Goal: Task Accomplishment & Management: Check status

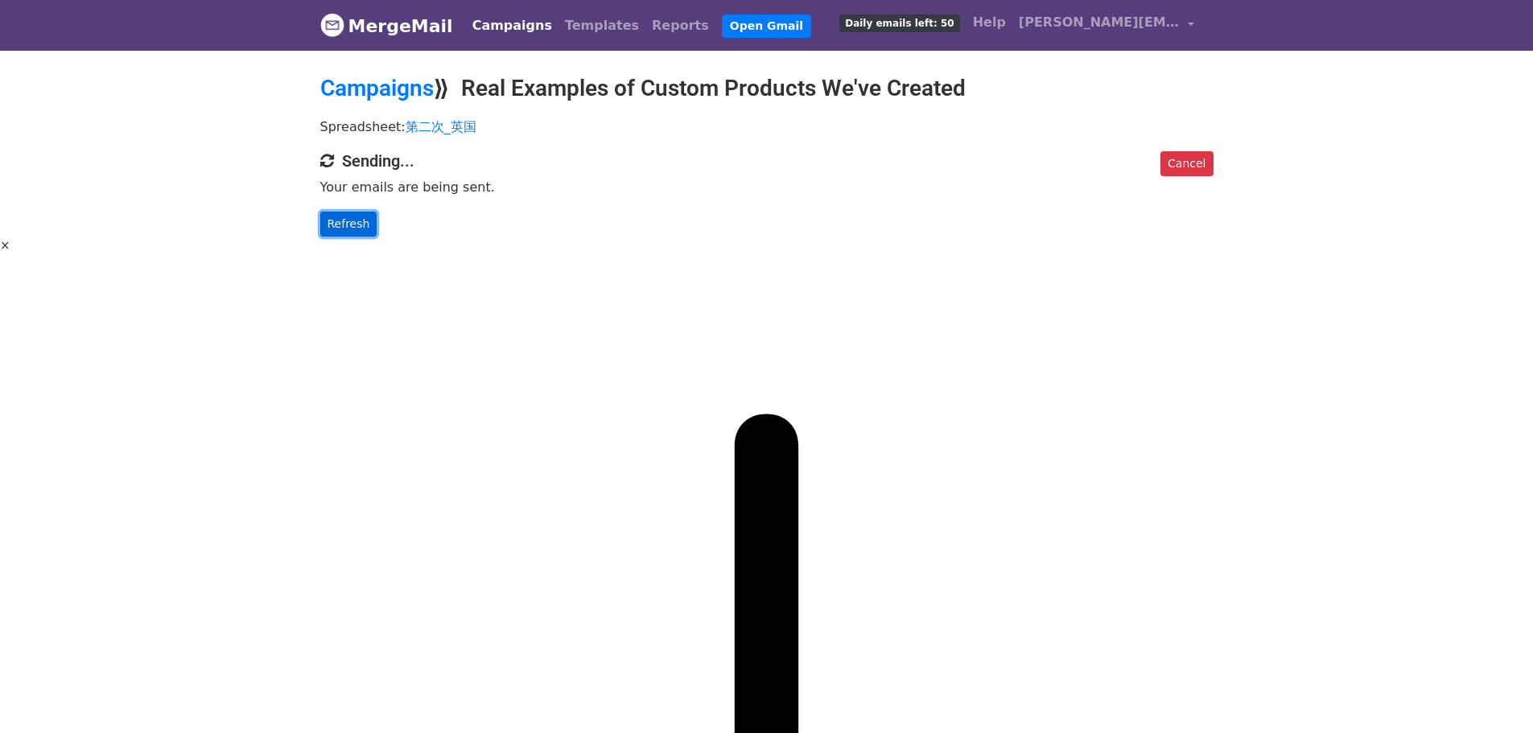
click at [357, 231] on link "Refresh" at bounding box center [348, 224] width 57 height 25
click at [1137, 16] on span "[PERSON_NAME][EMAIL_ADDRESS][DOMAIN_NAME]" at bounding box center [1099, 22] width 161 height 19
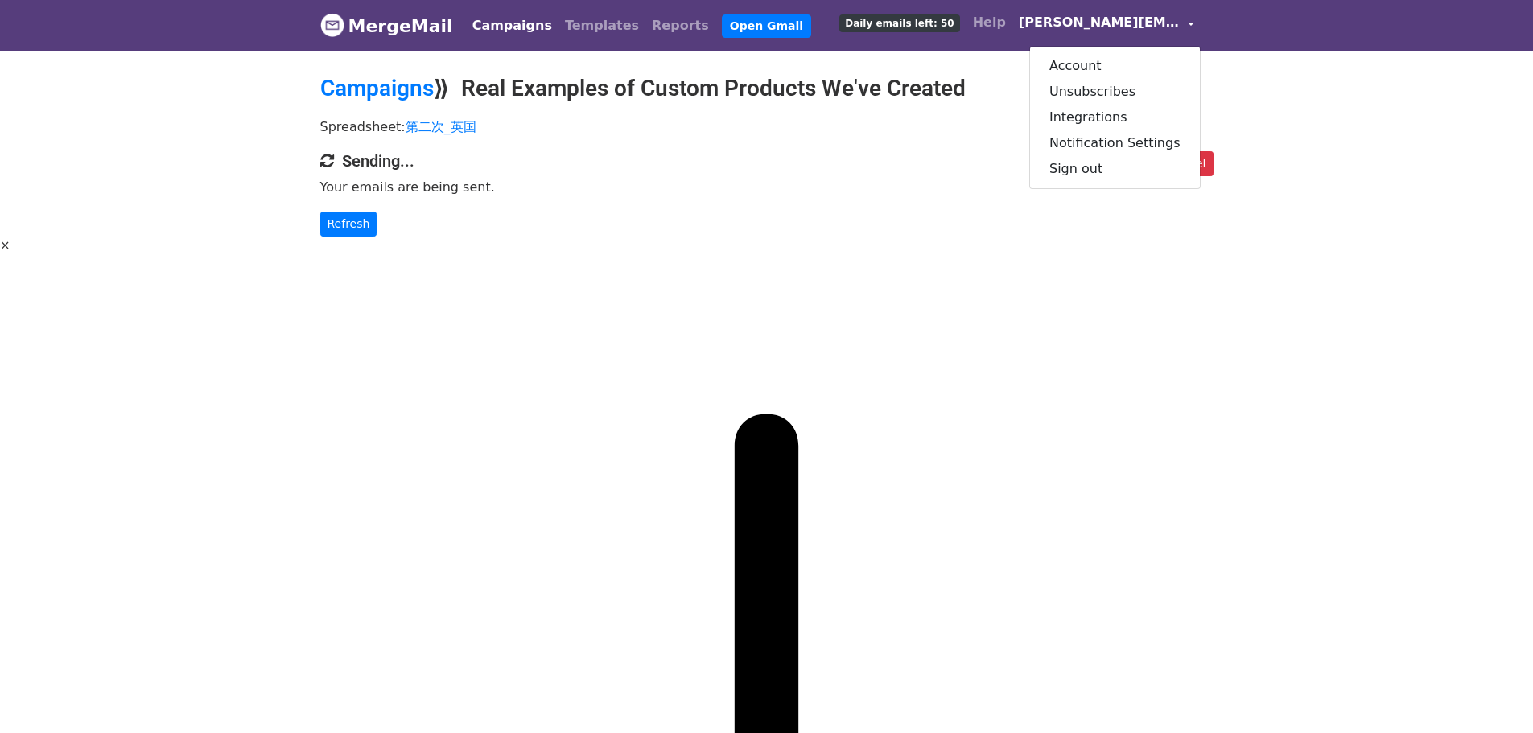
click at [1137, 16] on span "[PERSON_NAME][EMAIL_ADDRESS][DOMAIN_NAME]" at bounding box center [1099, 22] width 161 height 19
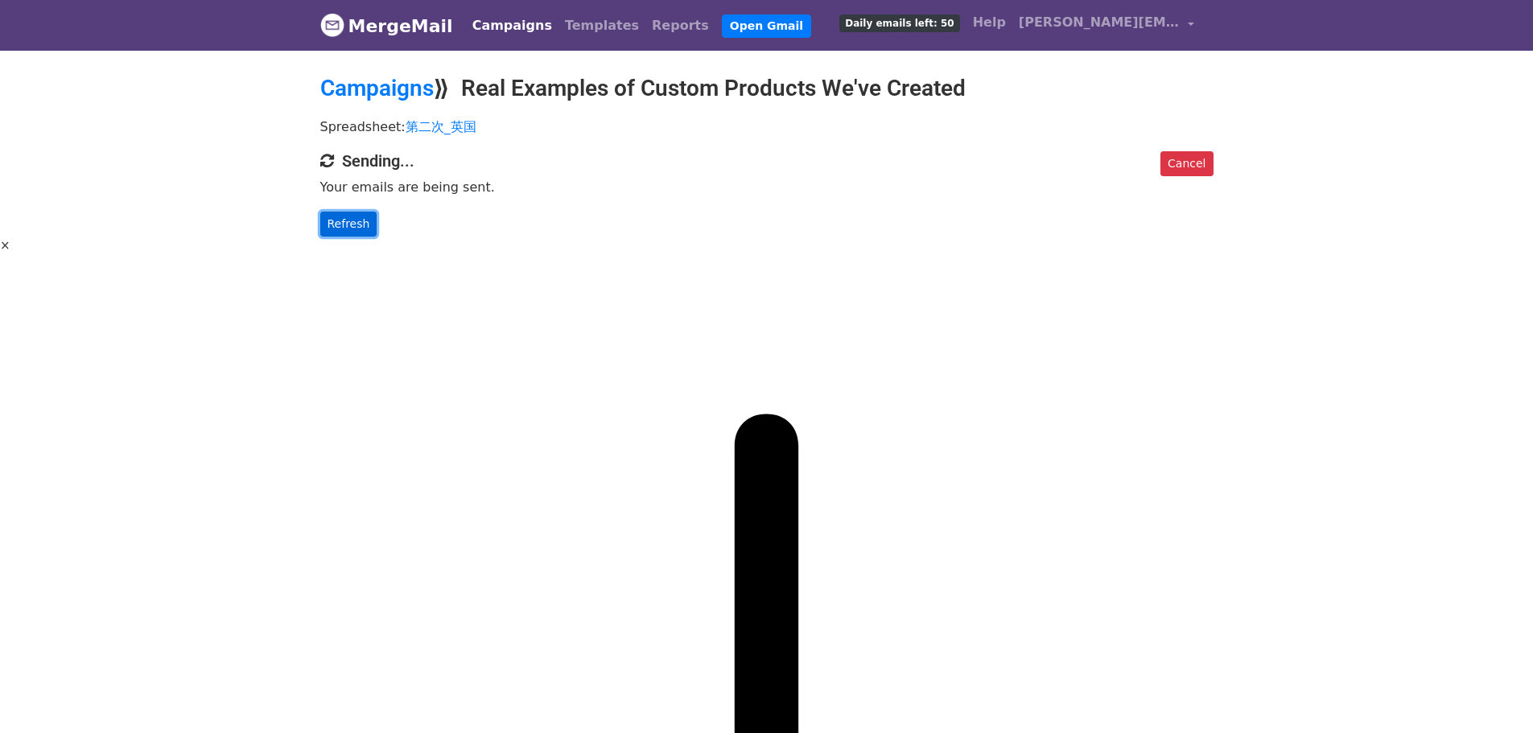
click at [340, 218] on link "Refresh" at bounding box center [348, 224] width 57 height 25
click at [352, 224] on link "Refresh" at bounding box center [348, 224] width 57 height 25
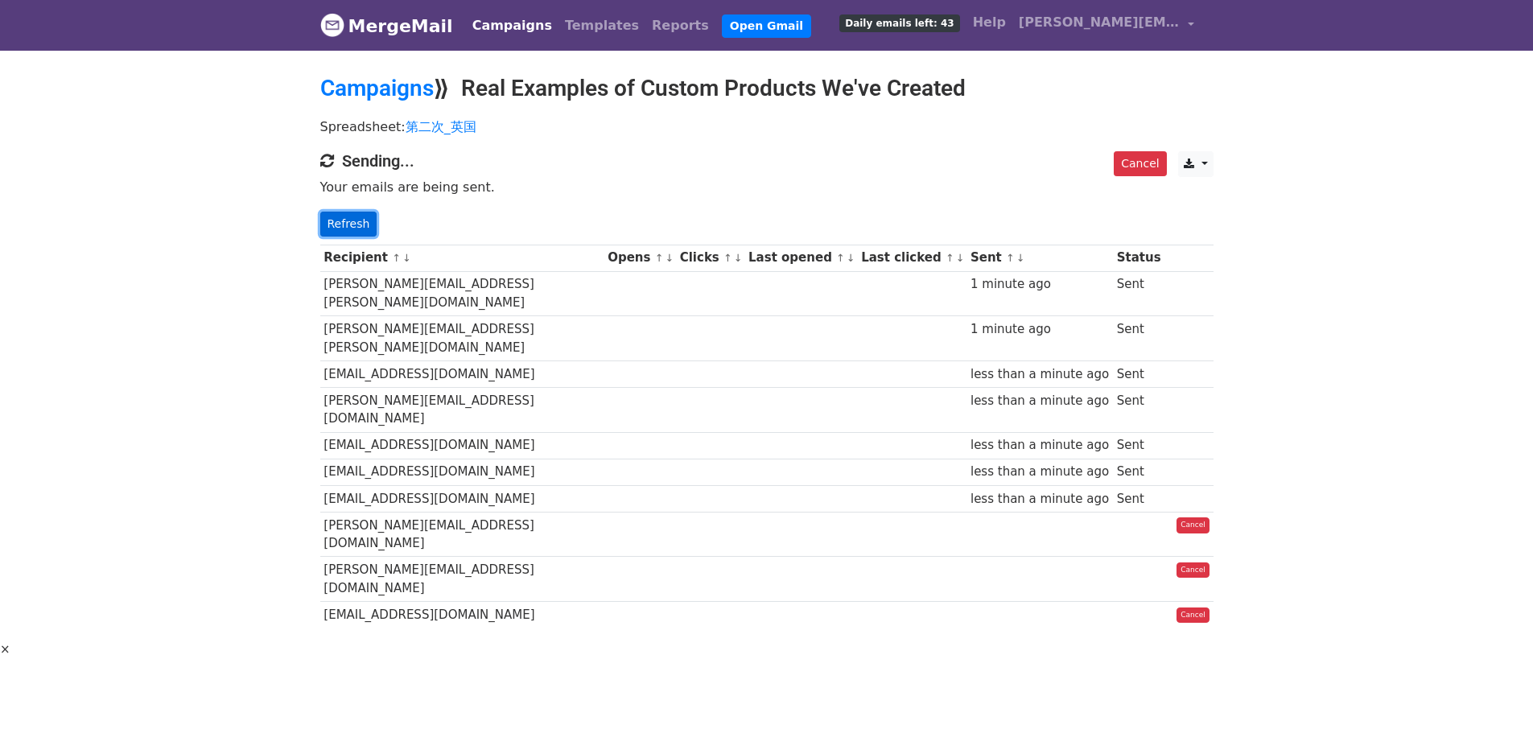
click at [344, 218] on link "Refresh" at bounding box center [348, 224] width 57 height 25
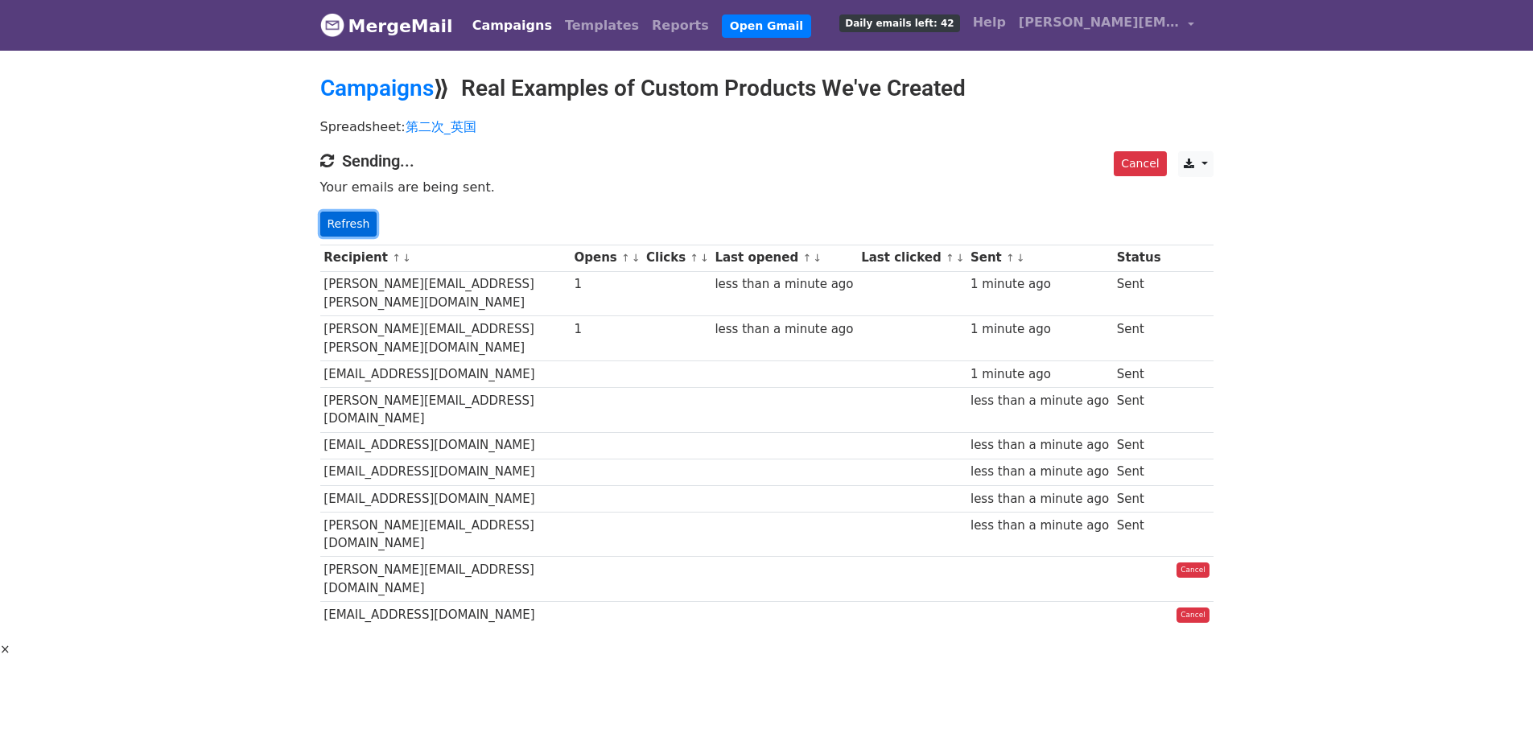
click at [352, 216] on link "Refresh" at bounding box center [348, 224] width 57 height 25
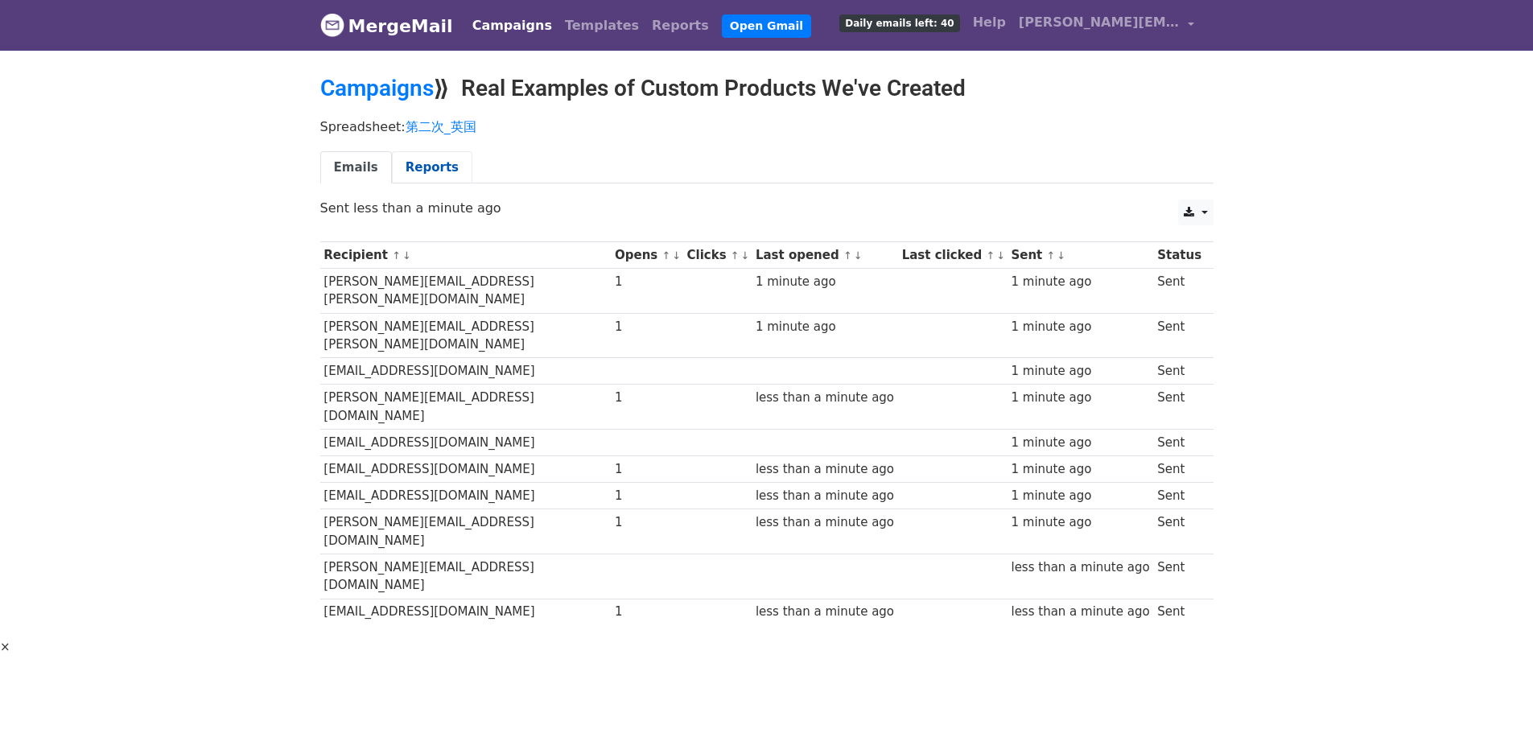
click at [422, 161] on link "Reports" at bounding box center [432, 167] width 80 height 33
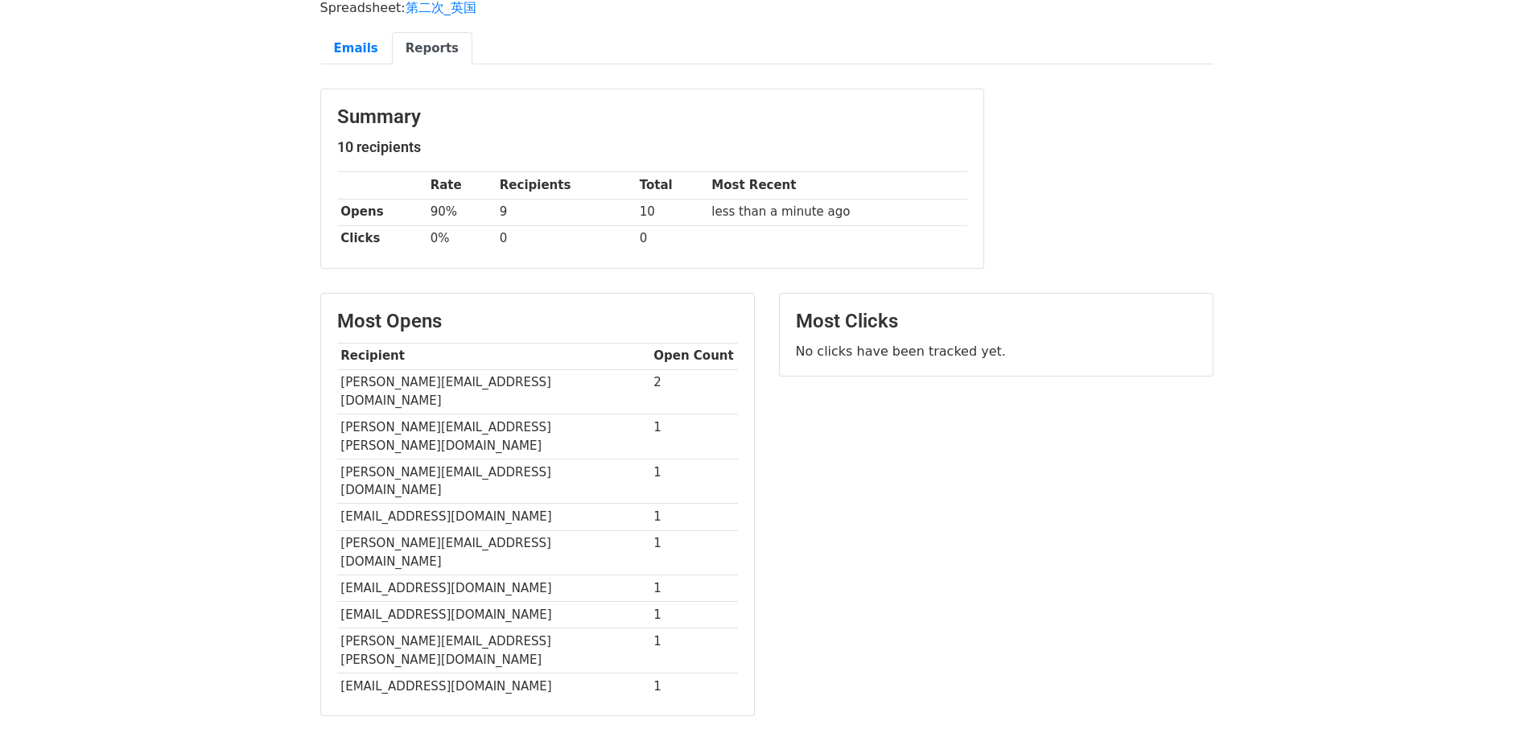
scroll to position [105, 0]
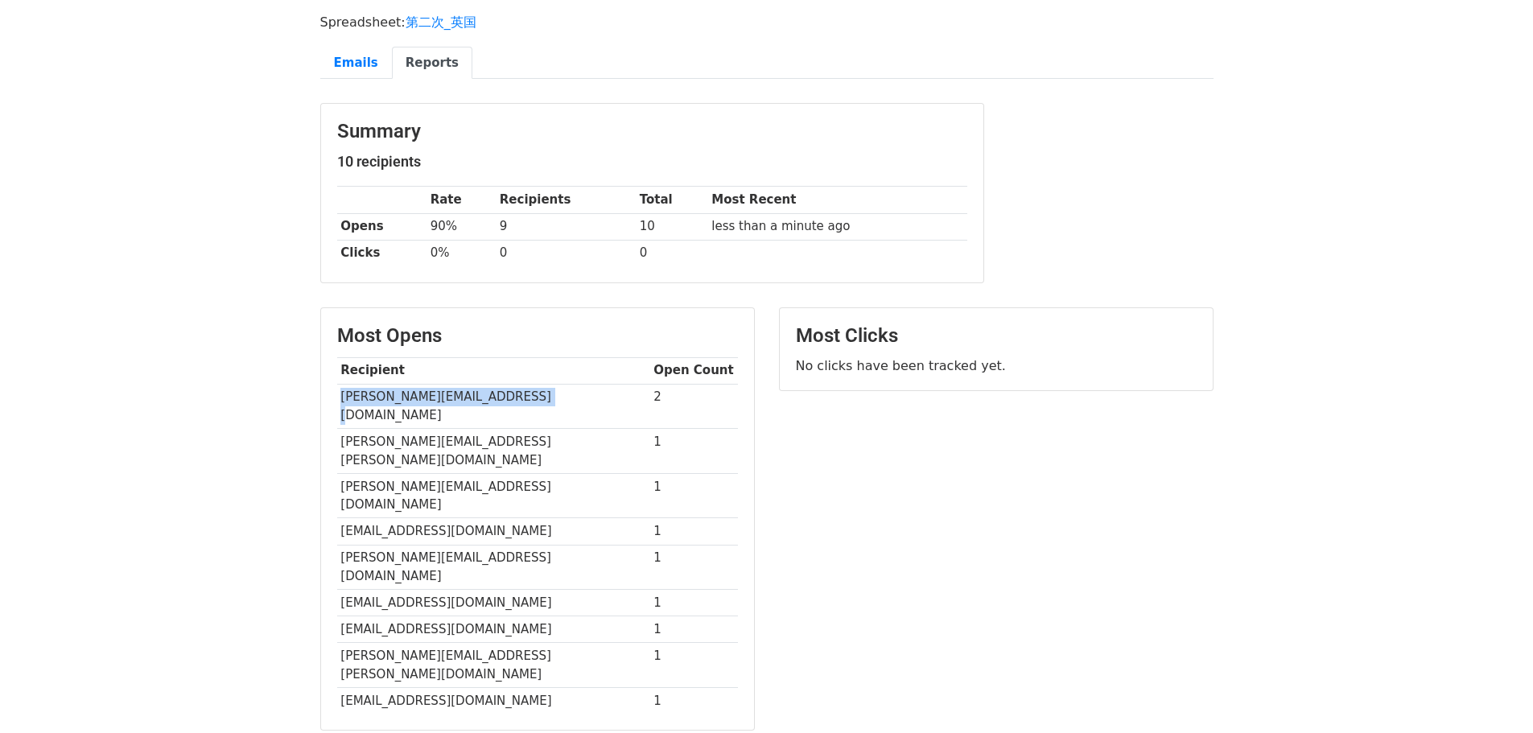
drag, startPoint x: 549, startPoint y: 394, endPoint x: 339, endPoint y: 392, distance: 210.0
click at [339, 392] on td "[PERSON_NAME][EMAIL_ADDRESS][DOMAIN_NAME]" at bounding box center [493, 406] width 313 height 45
copy td "[PERSON_NAME][EMAIL_ADDRESS][DOMAIN_NAME]"
click at [470, 335] on h3 "Most Opens" at bounding box center [537, 335] width 401 height 23
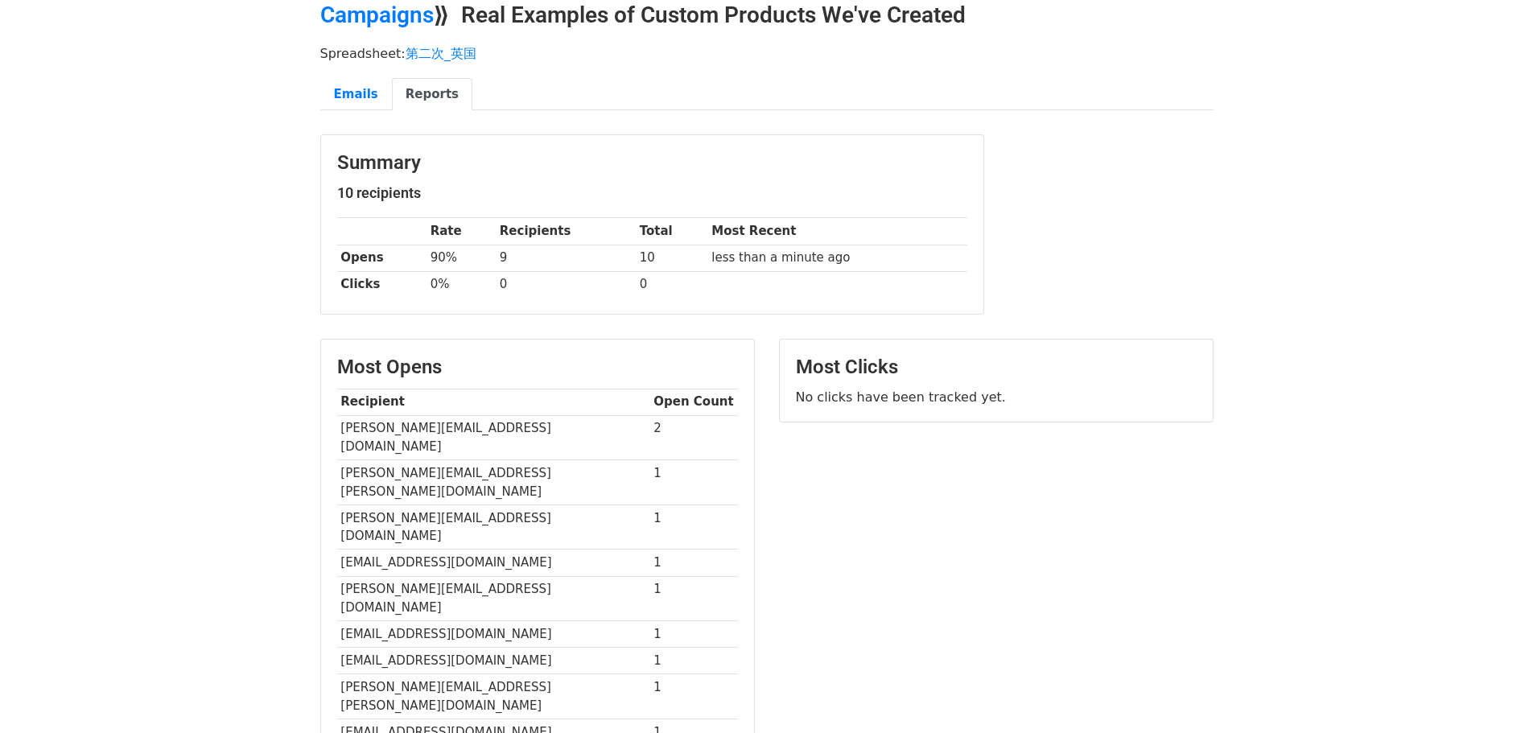
scroll to position [0, 0]
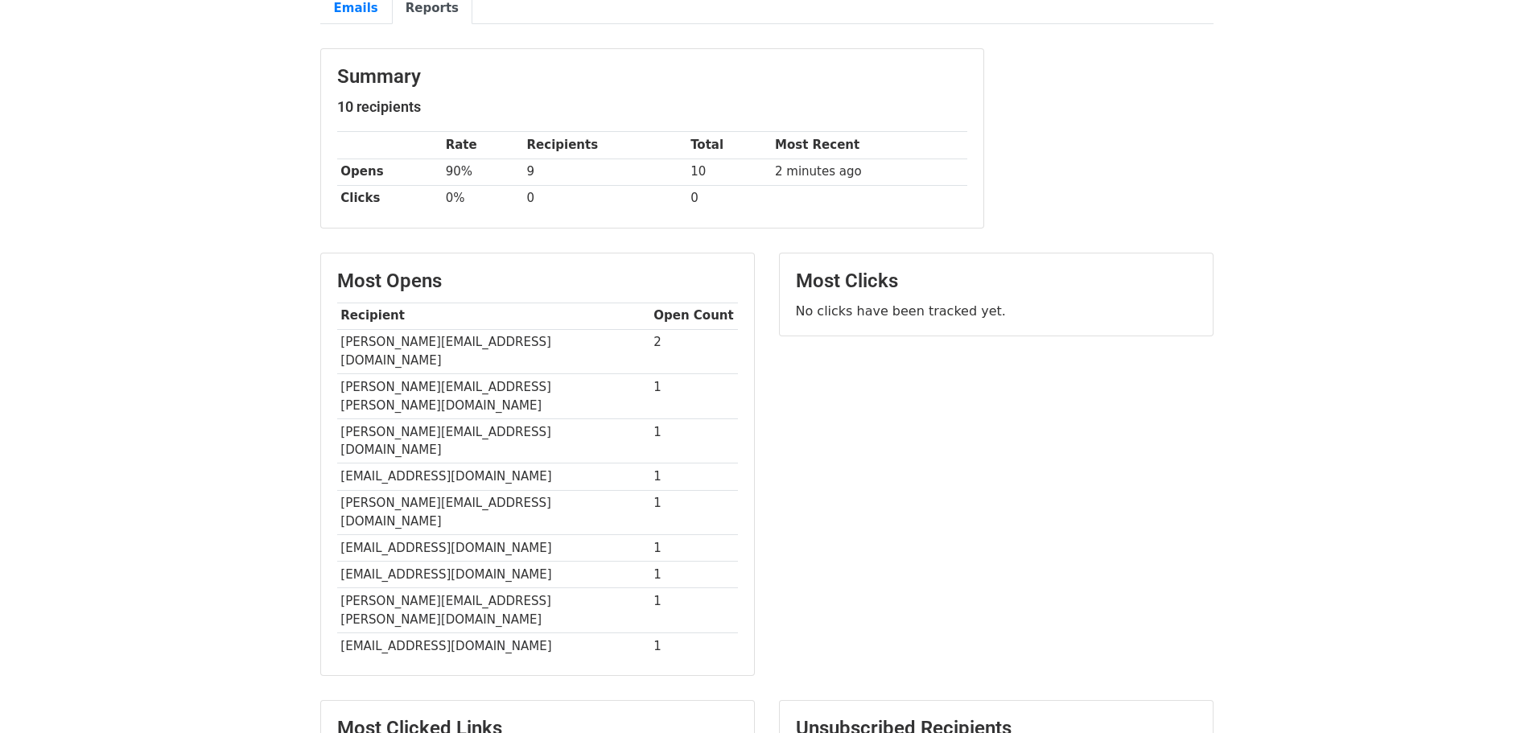
scroll to position [161, 0]
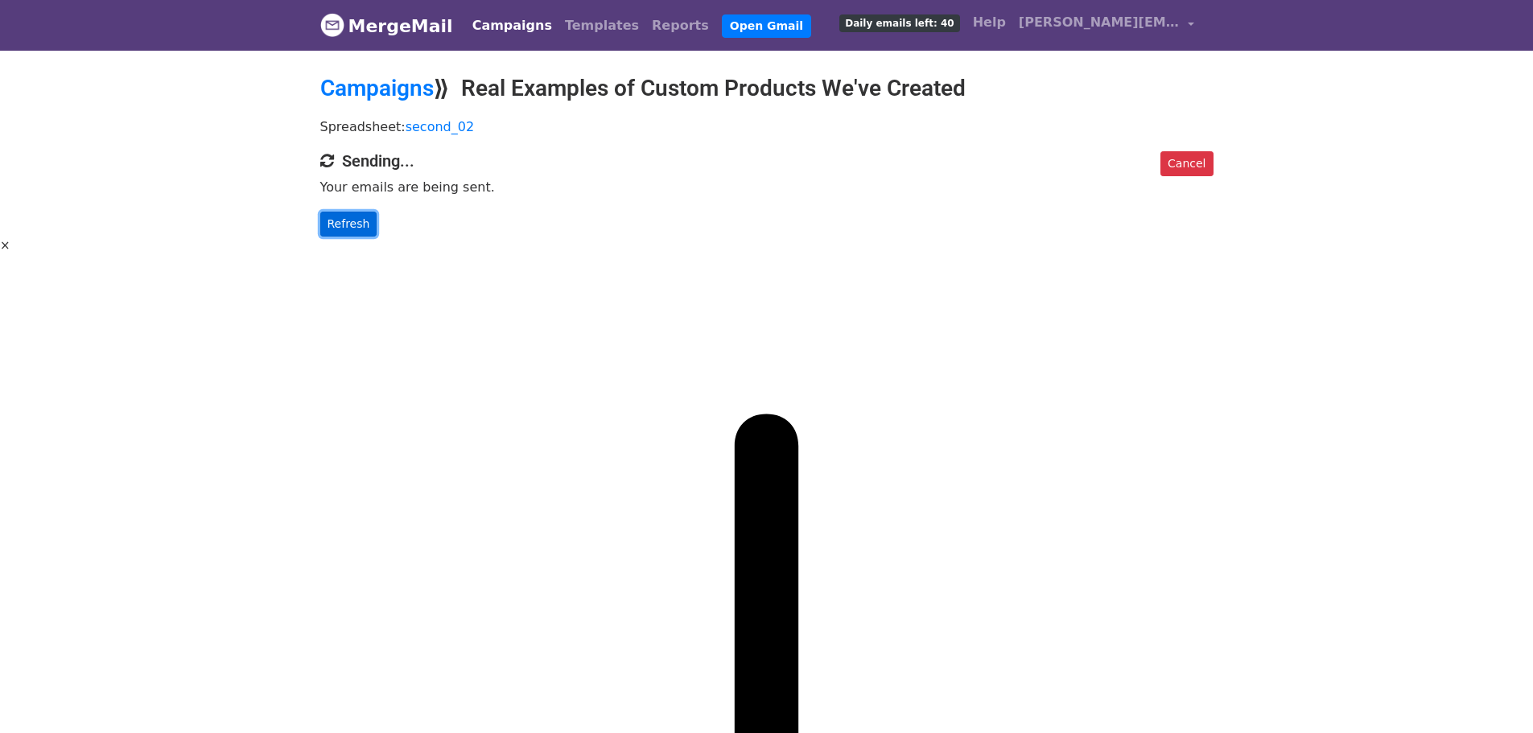
click at [356, 219] on link "Refresh" at bounding box center [348, 224] width 57 height 25
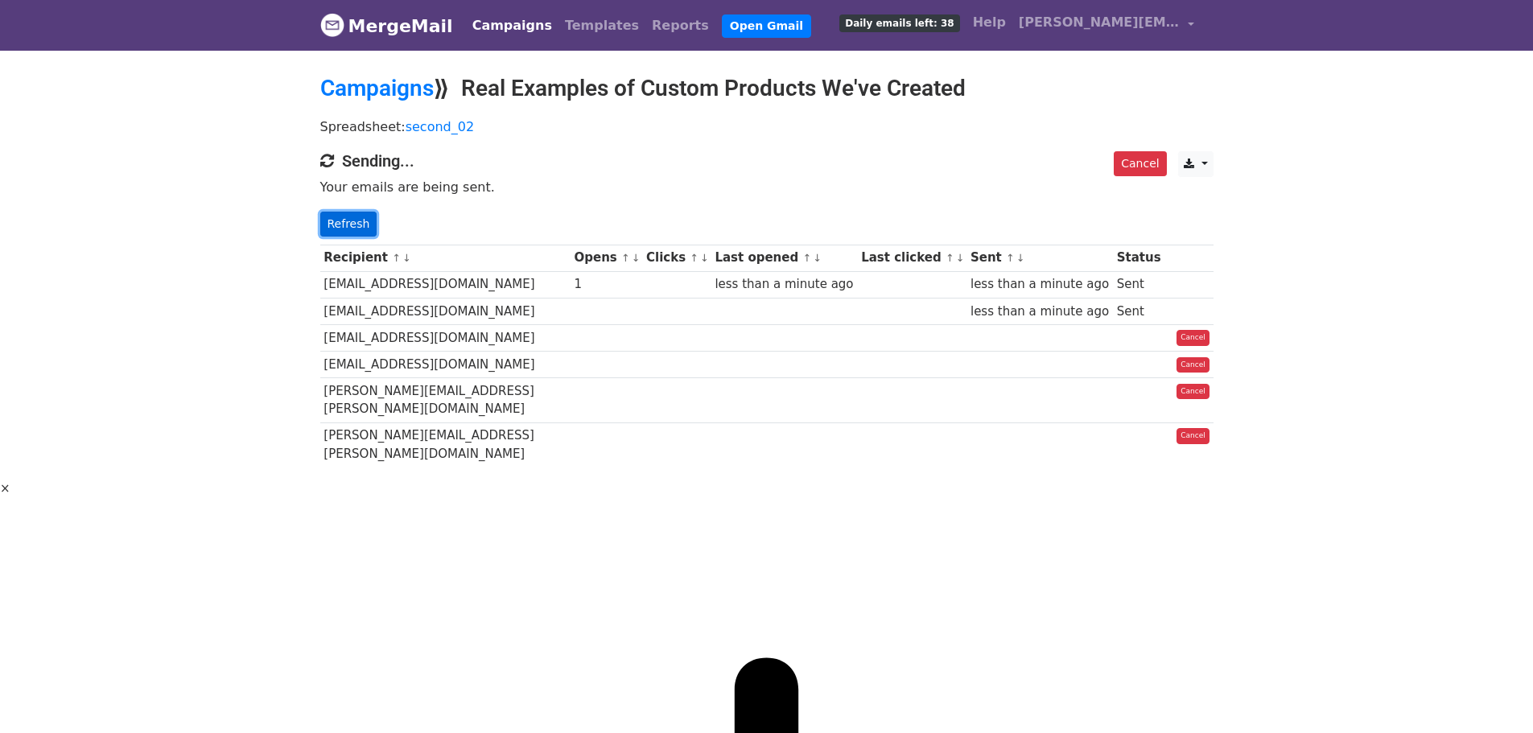
click at [340, 218] on link "Refresh" at bounding box center [348, 224] width 57 height 25
click at [339, 219] on link "Refresh" at bounding box center [348, 224] width 57 height 25
click at [334, 214] on link "Refresh" at bounding box center [348, 224] width 57 height 25
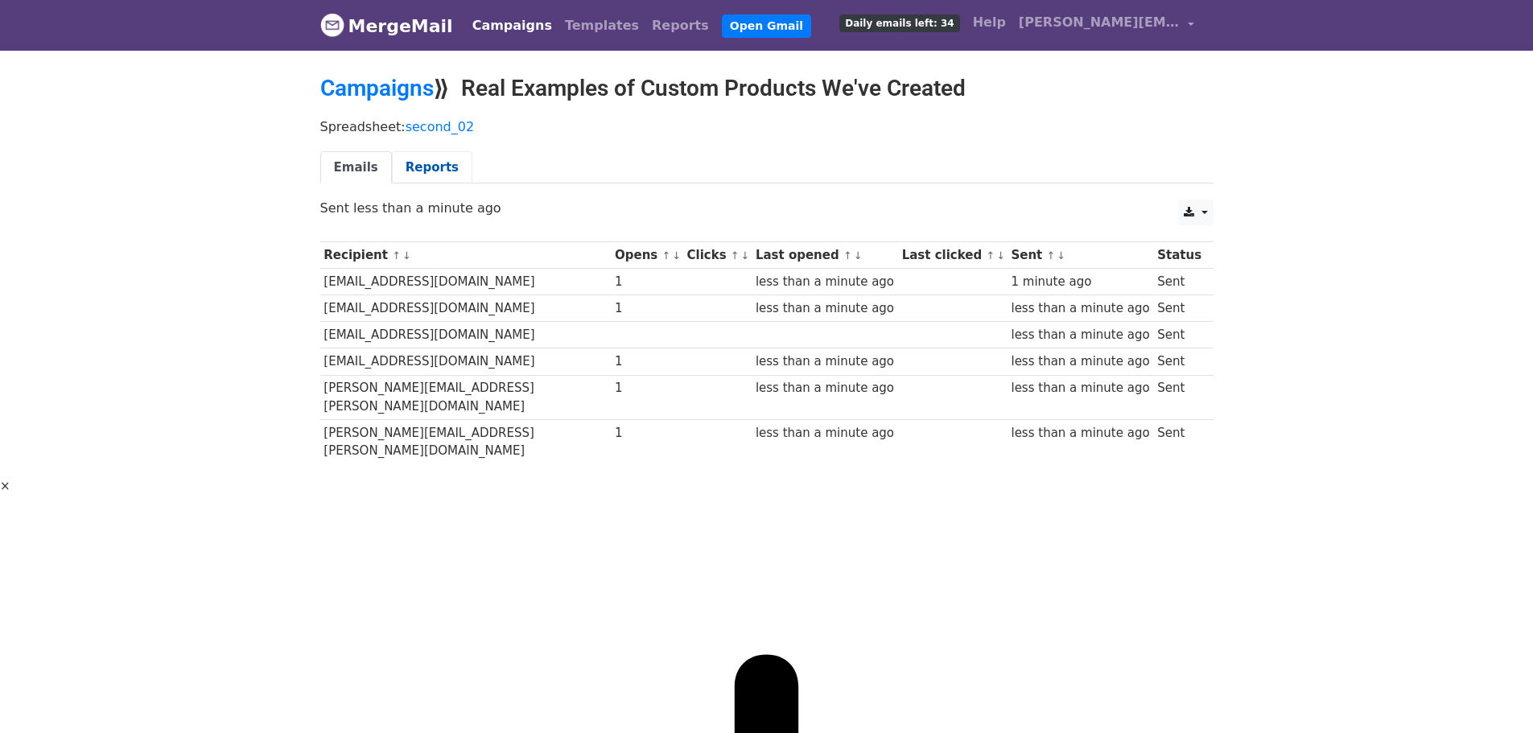
click at [410, 179] on link "Reports" at bounding box center [432, 167] width 80 height 33
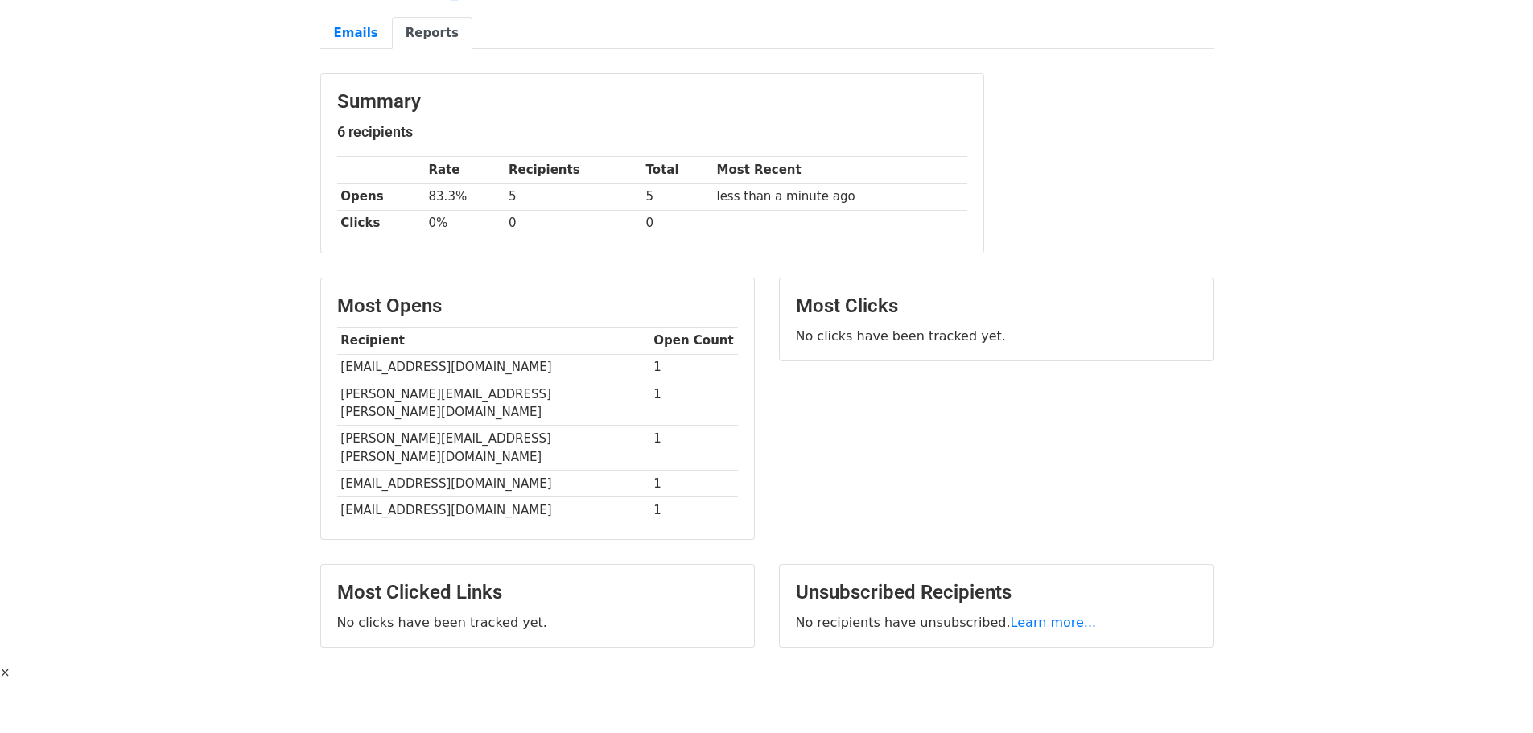
scroll to position [158, 0]
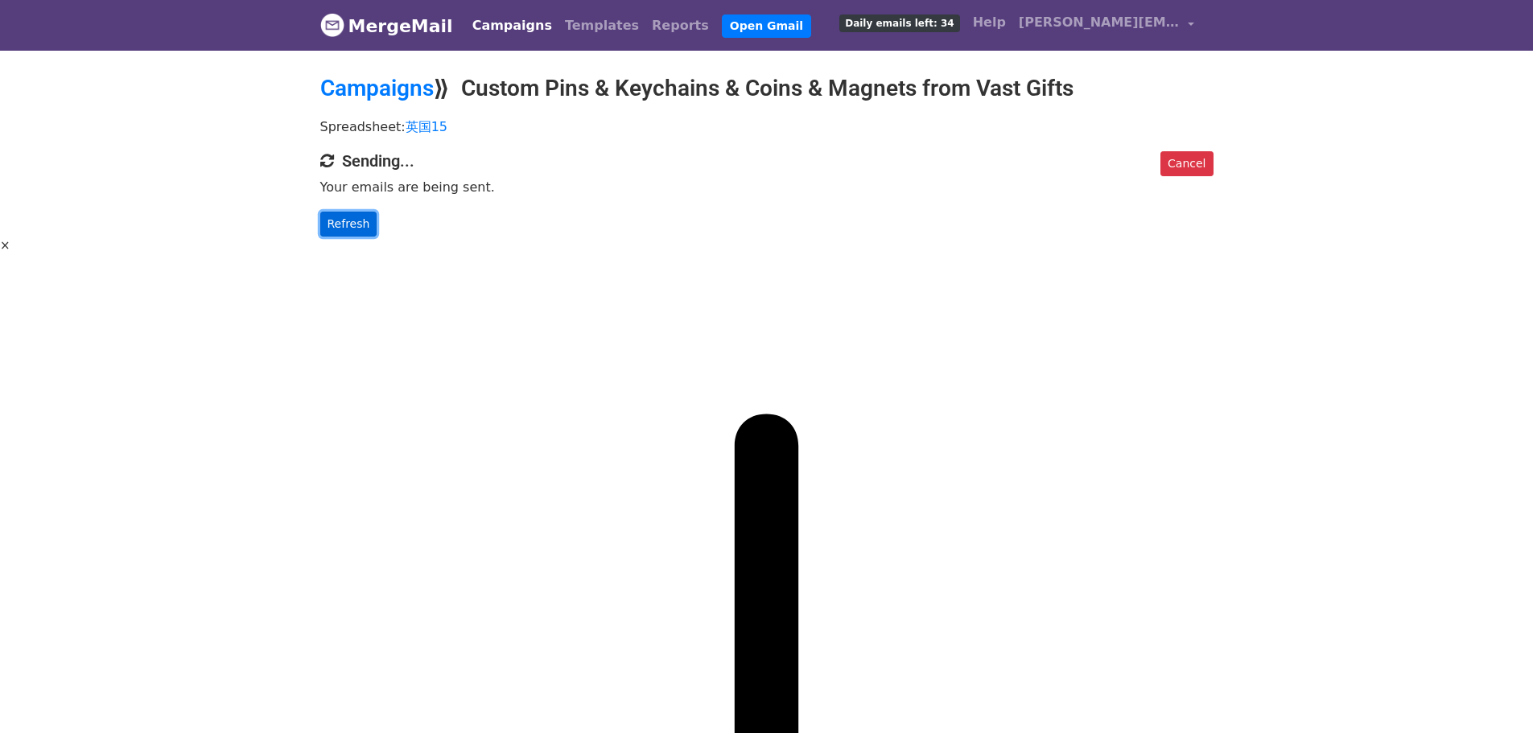
click at [338, 232] on link "Refresh" at bounding box center [348, 224] width 57 height 25
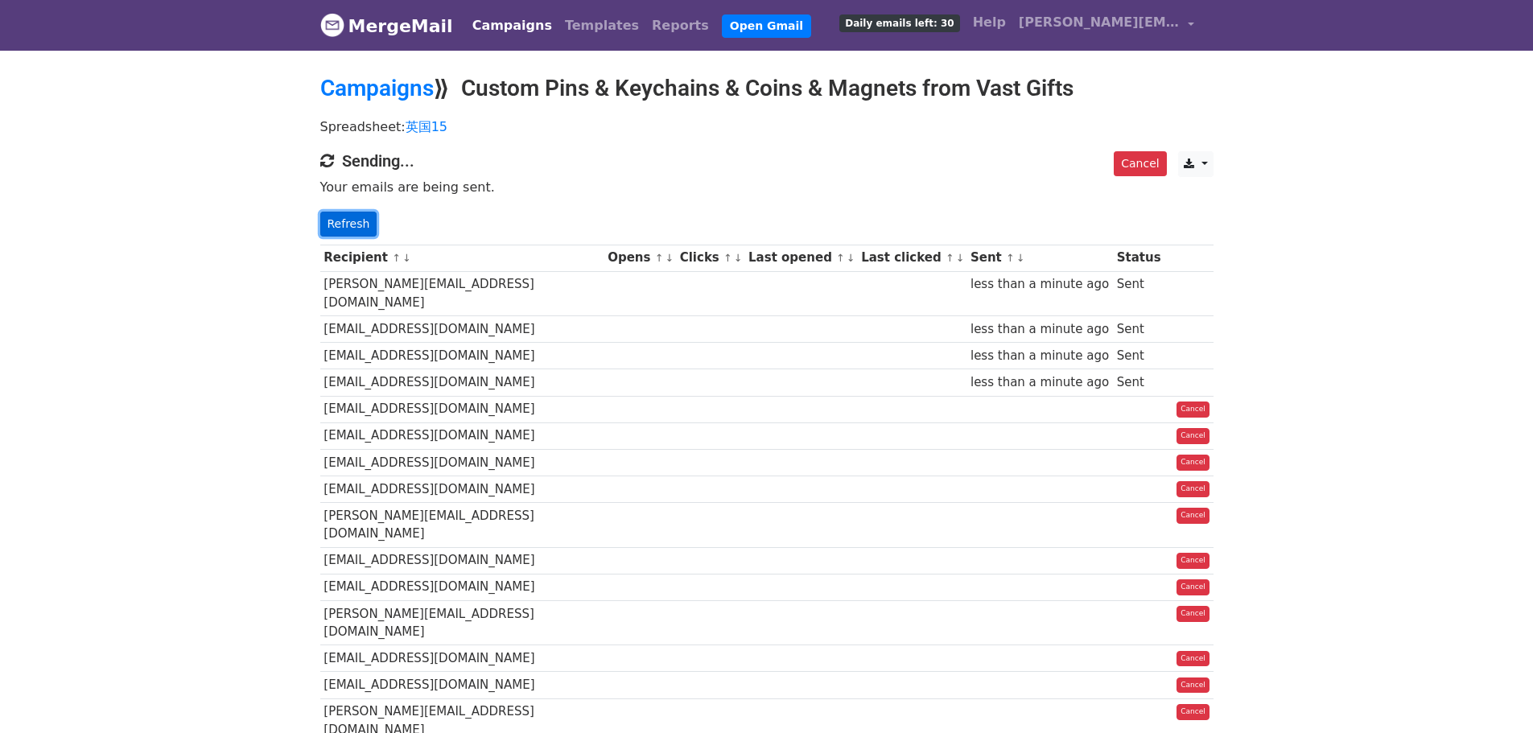
click at [338, 228] on link "Refresh" at bounding box center [348, 224] width 57 height 25
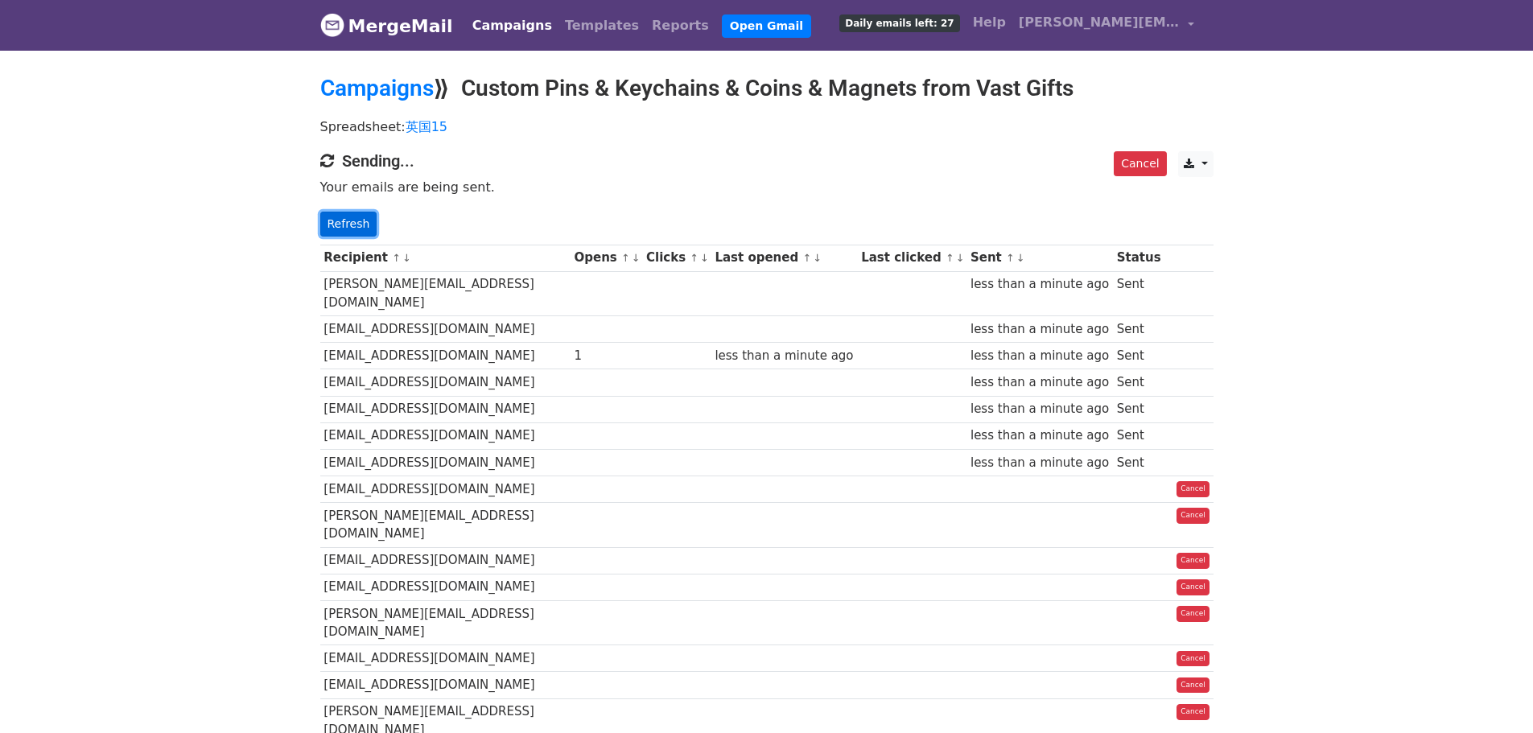
click at [368, 226] on link "Refresh" at bounding box center [348, 224] width 57 height 25
click at [367, 217] on link "Refresh" at bounding box center [348, 224] width 57 height 25
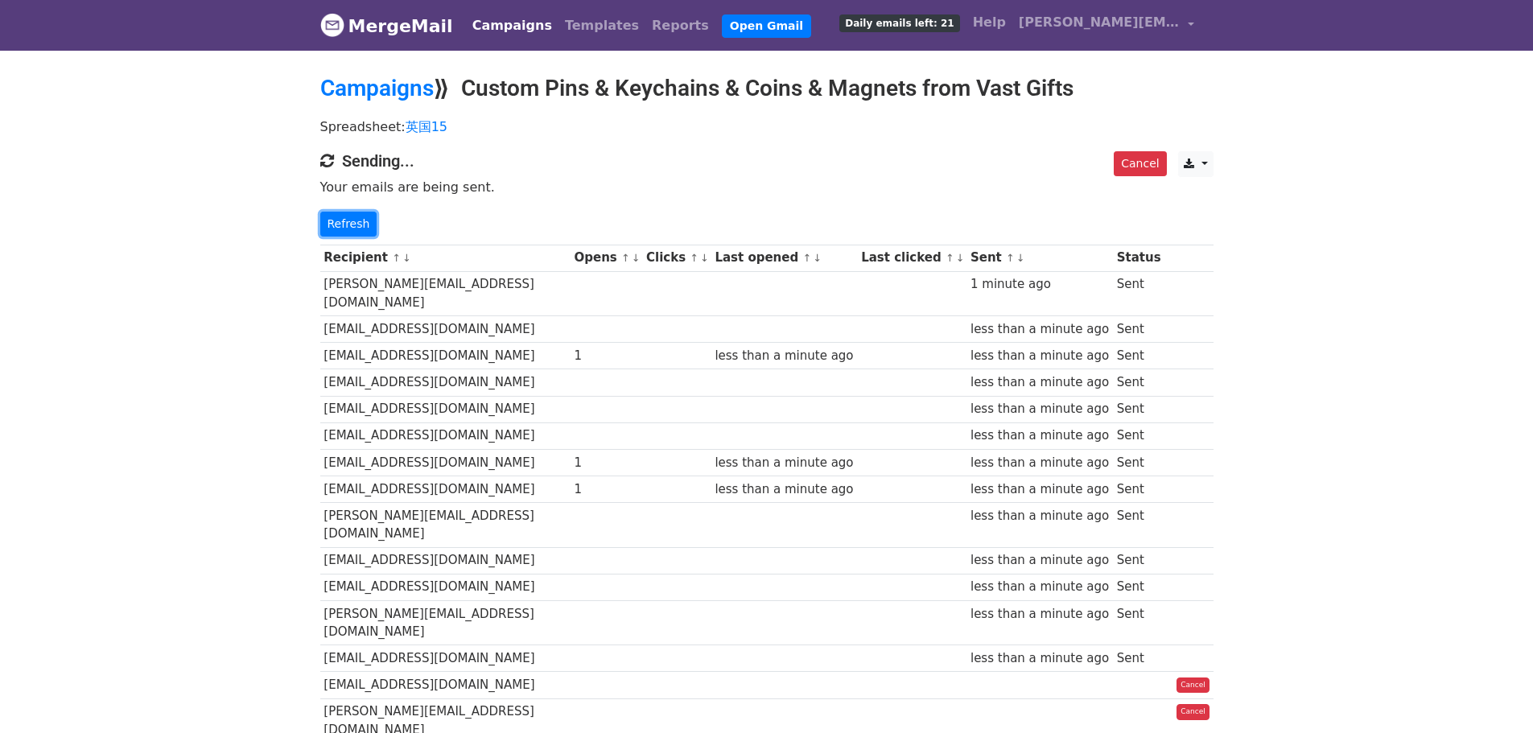
click at [367, 217] on link "Refresh" at bounding box center [348, 224] width 57 height 25
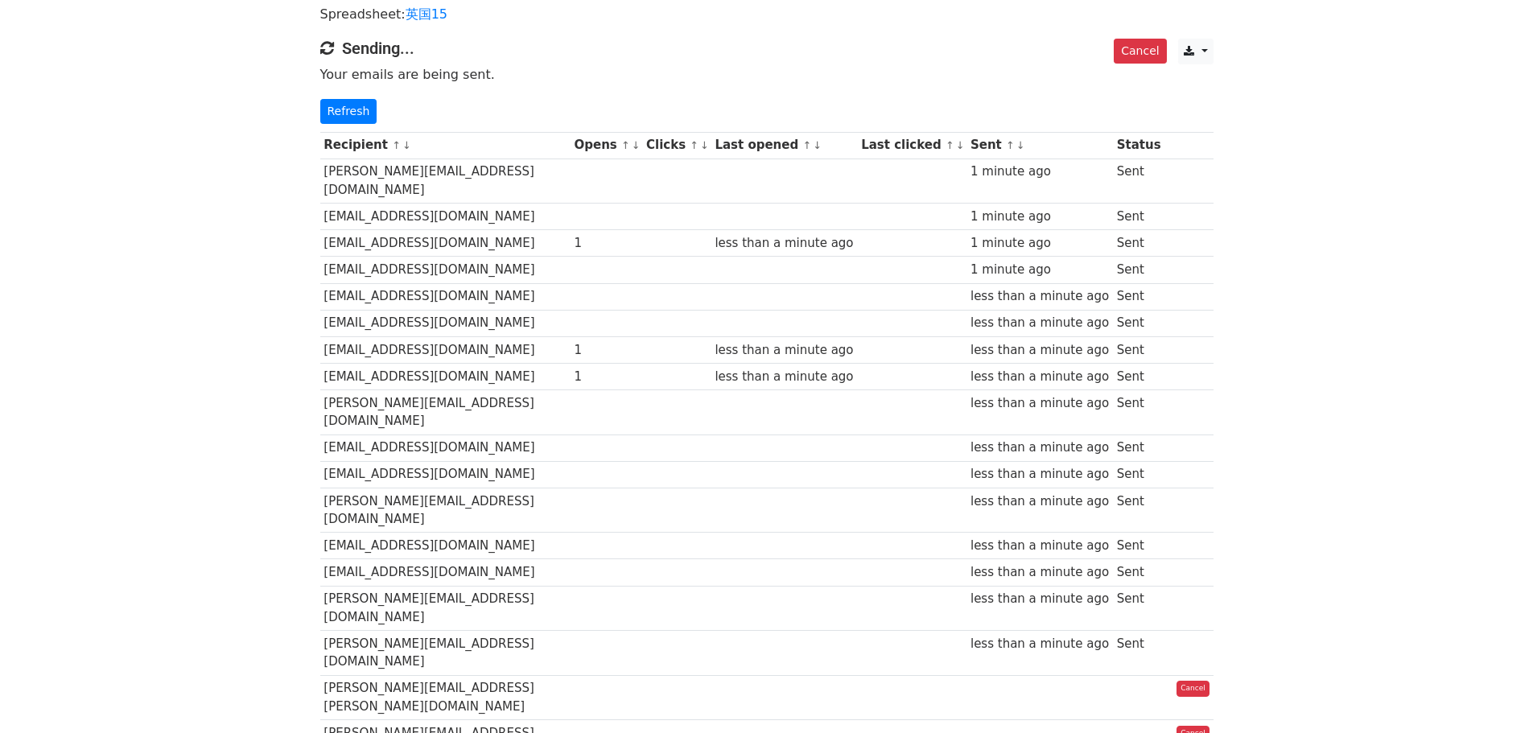
scroll to position [80, 0]
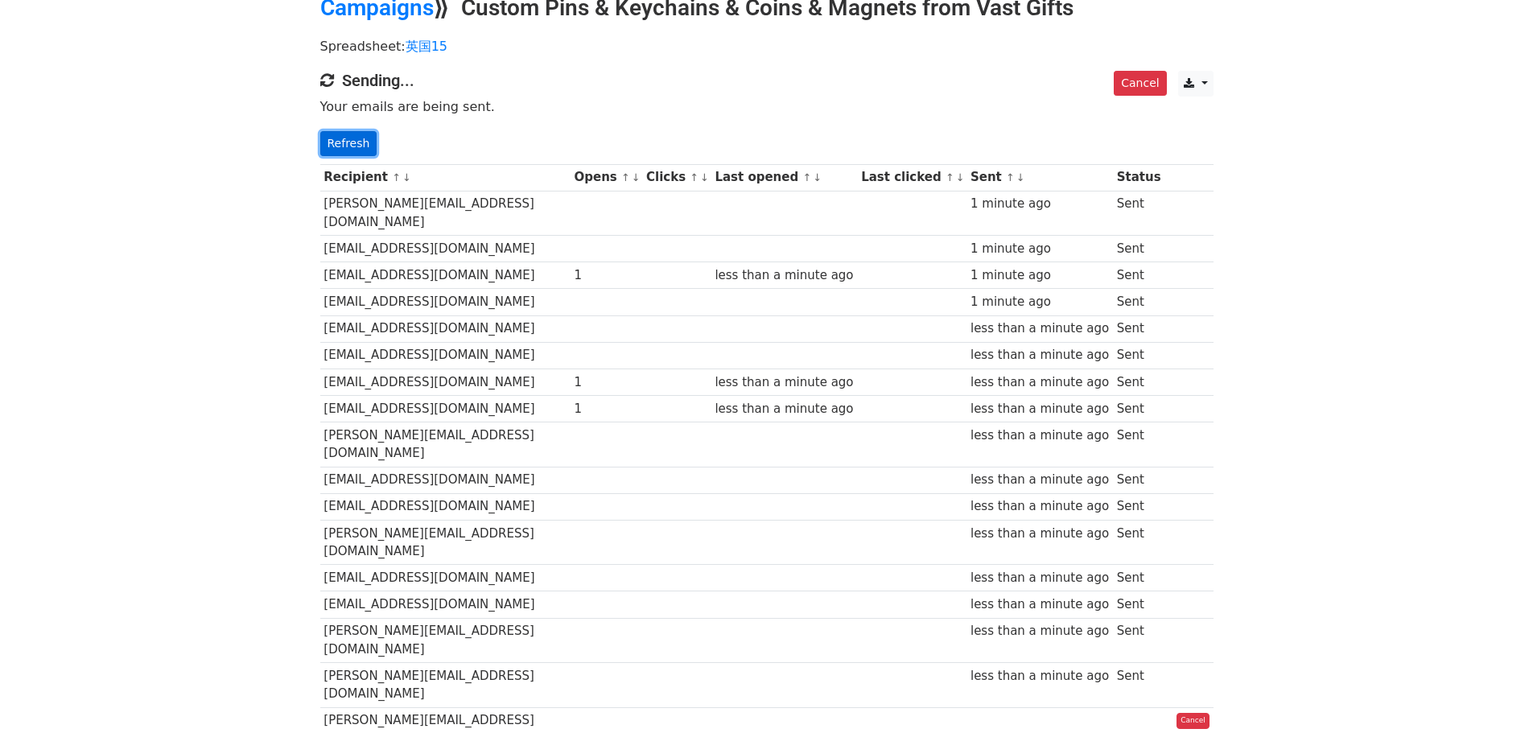
click at [367, 135] on link "Refresh" at bounding box center [348, 143] width 57 height 25
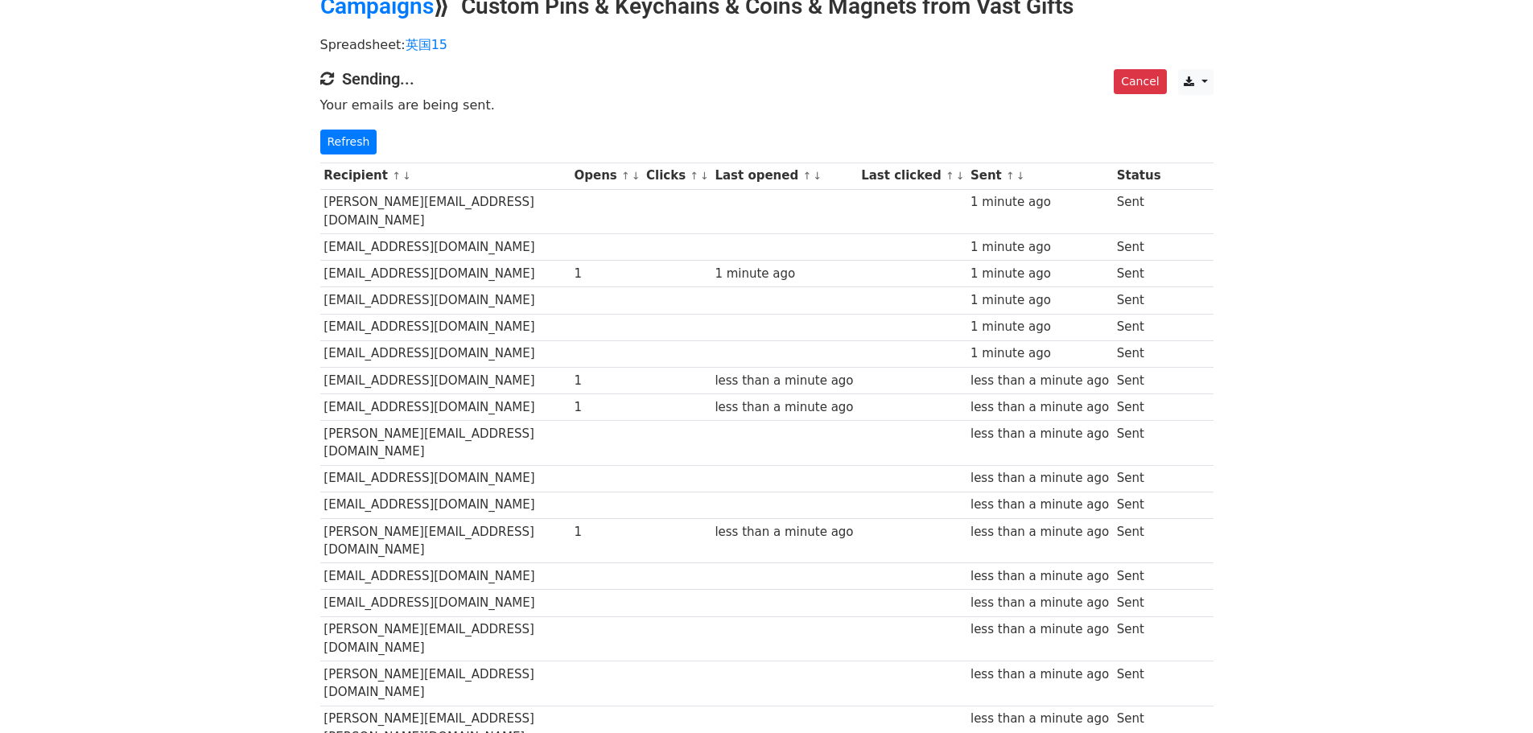
scroll to position [80, 0]
click at [337, 131] on link "Refresh" at bounding box center [348, 143] width 57 height 25
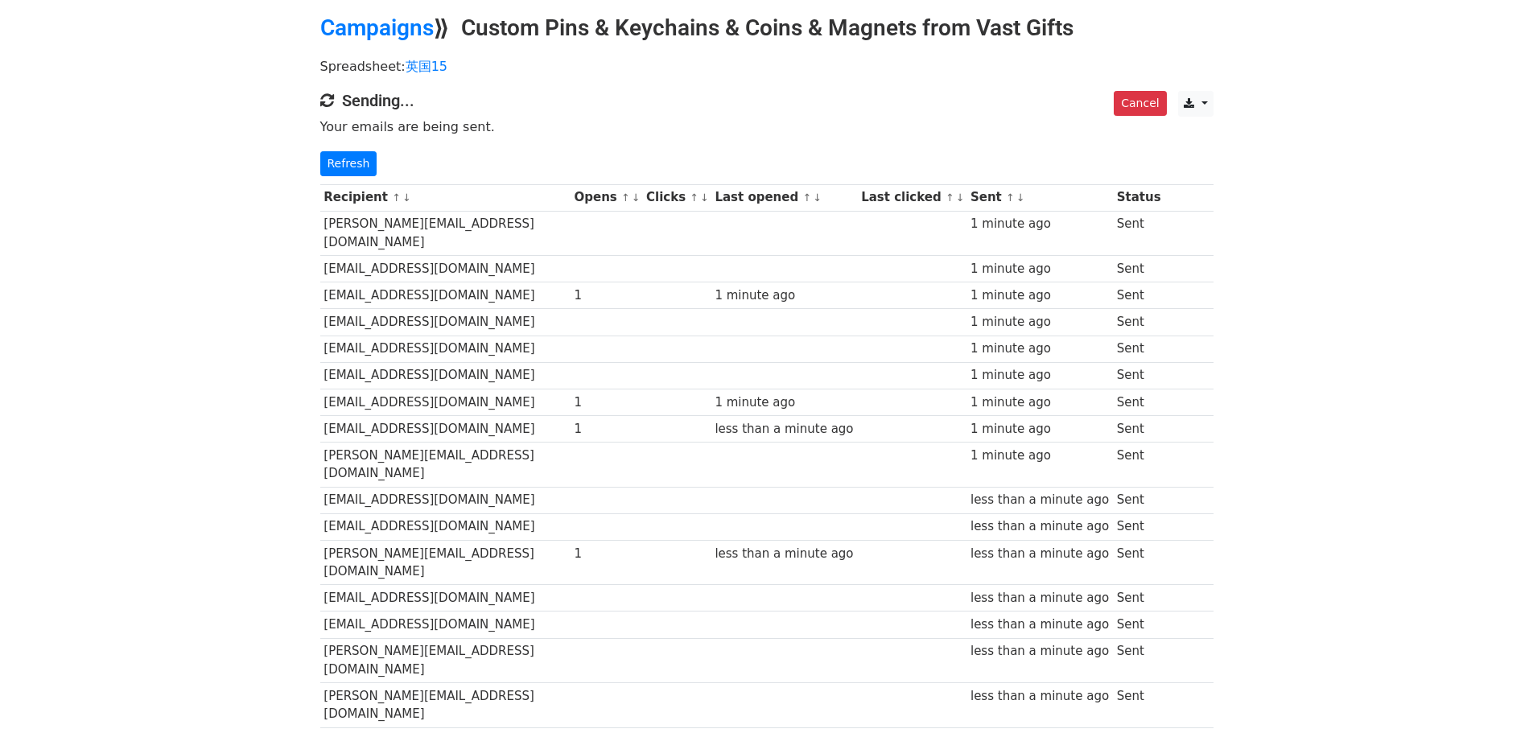
scroll to position [51, 0]
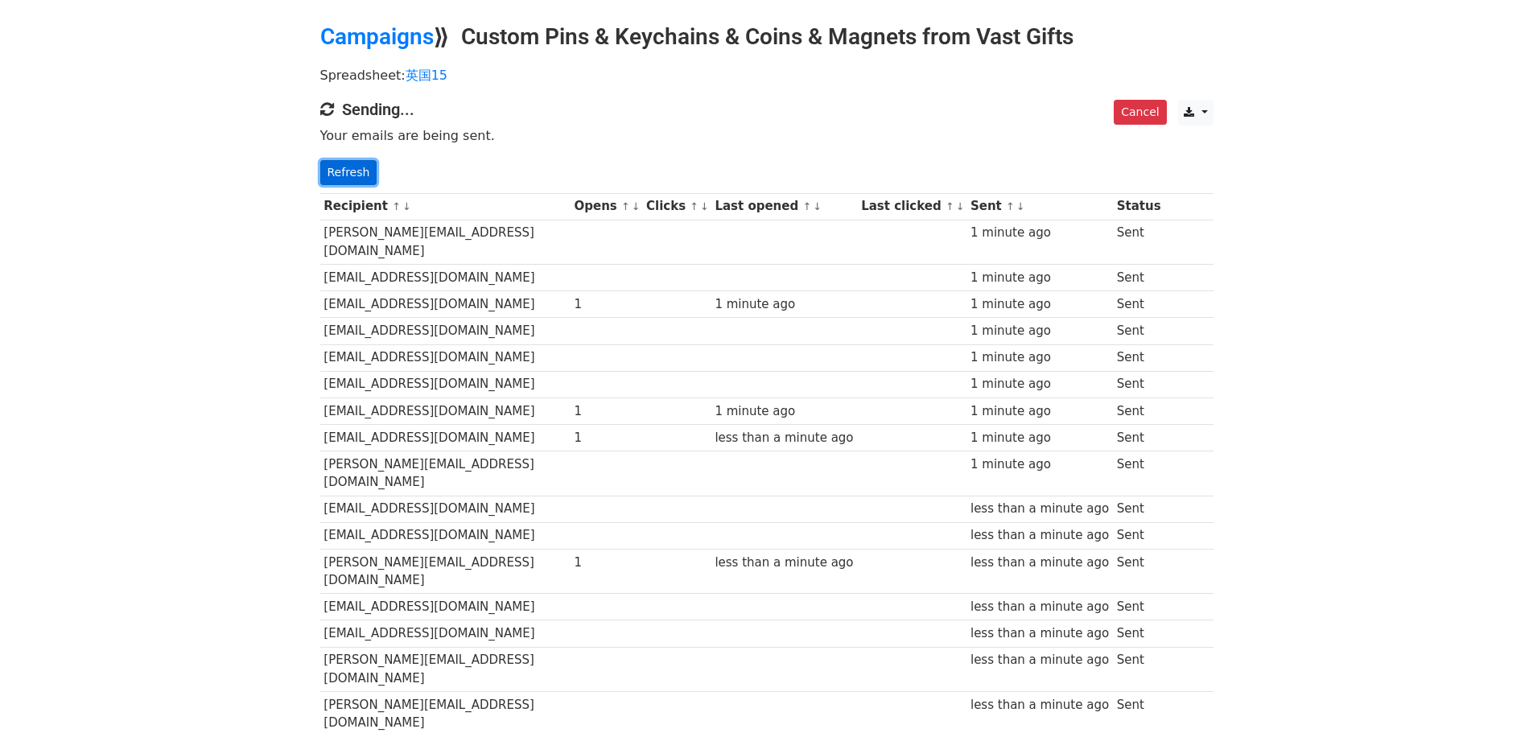
click at [368, 167] on link "Refresh" at bounding box center [348, 172] width 57 height 25
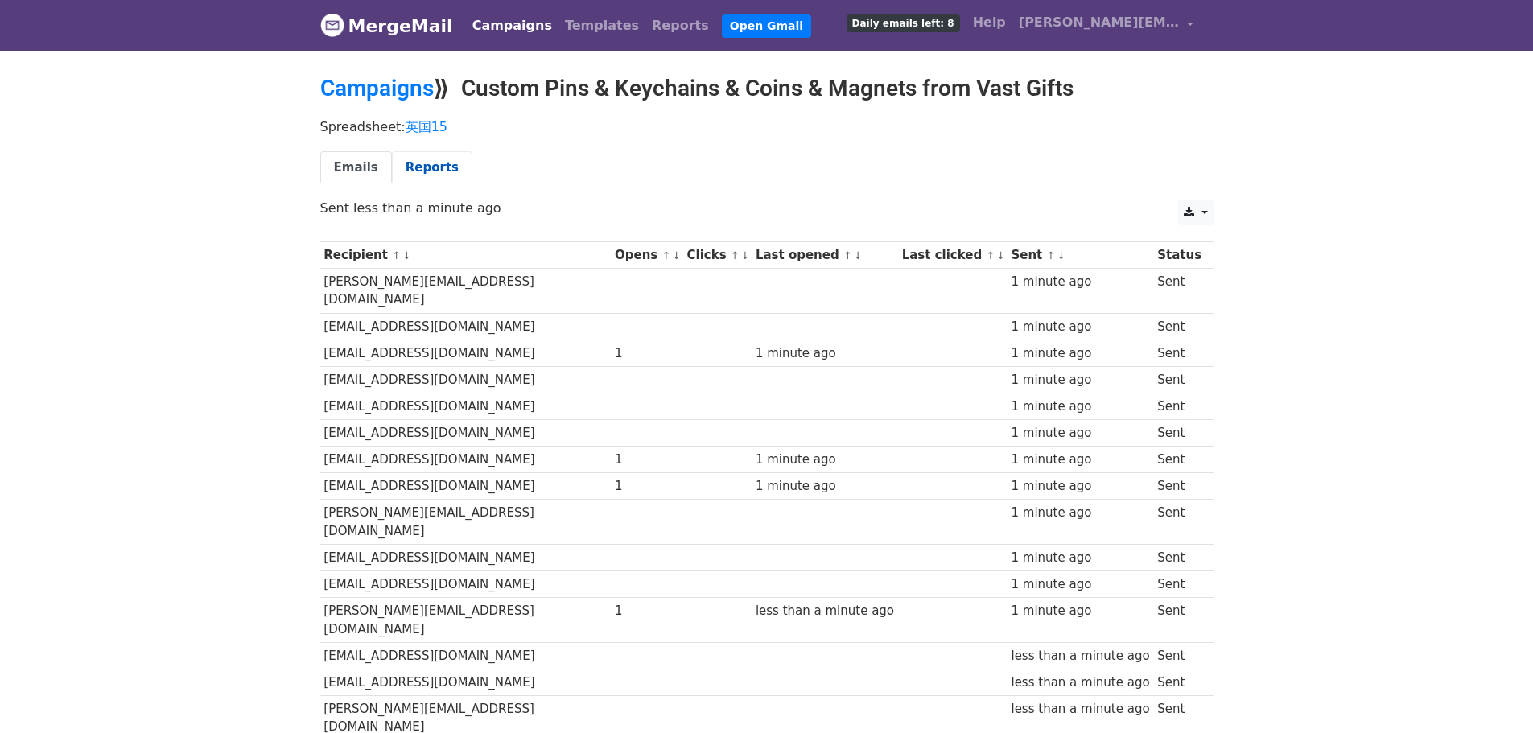
click at [435, 158] on link "Reports" at bounding box center [432, 167] width 80 height 33
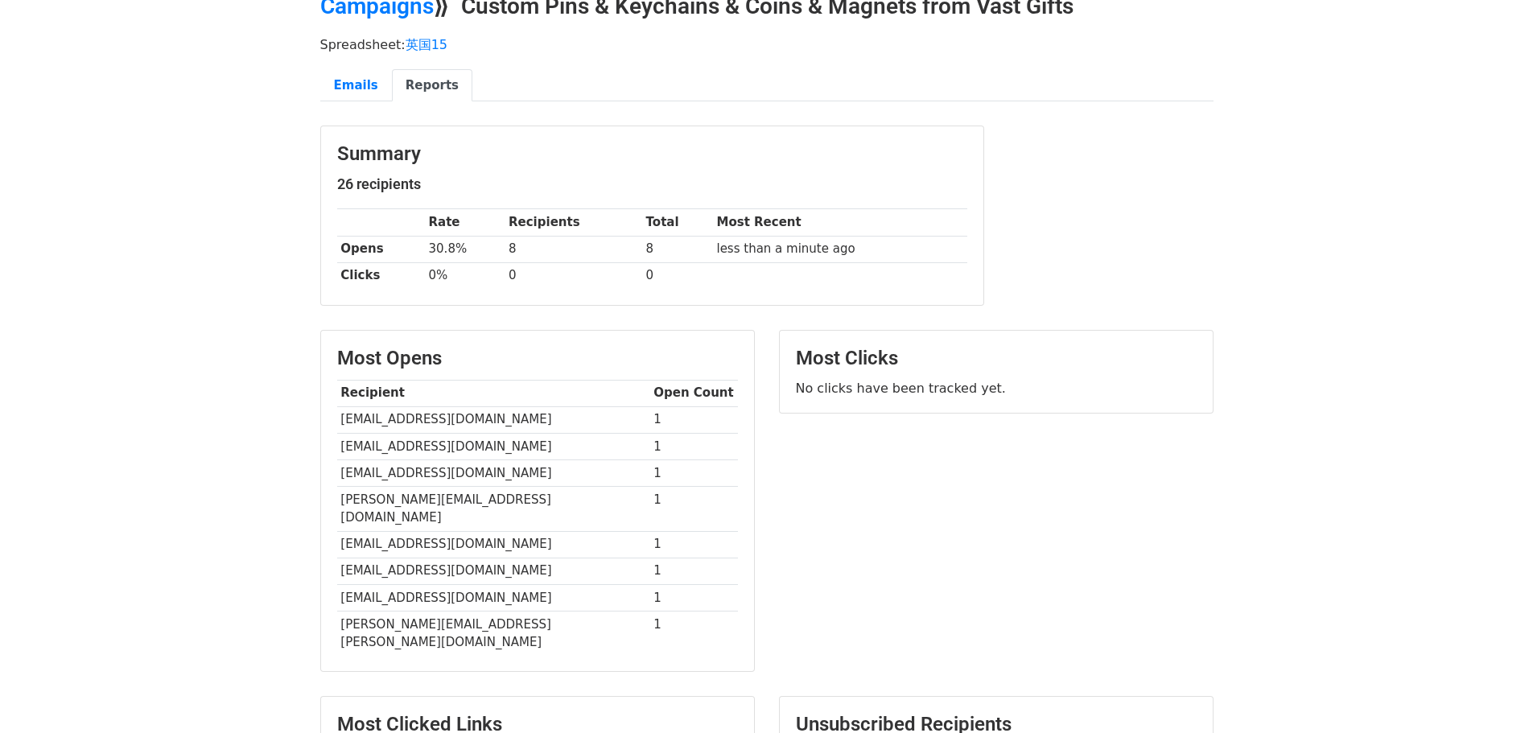
scroll to position [161, 0]
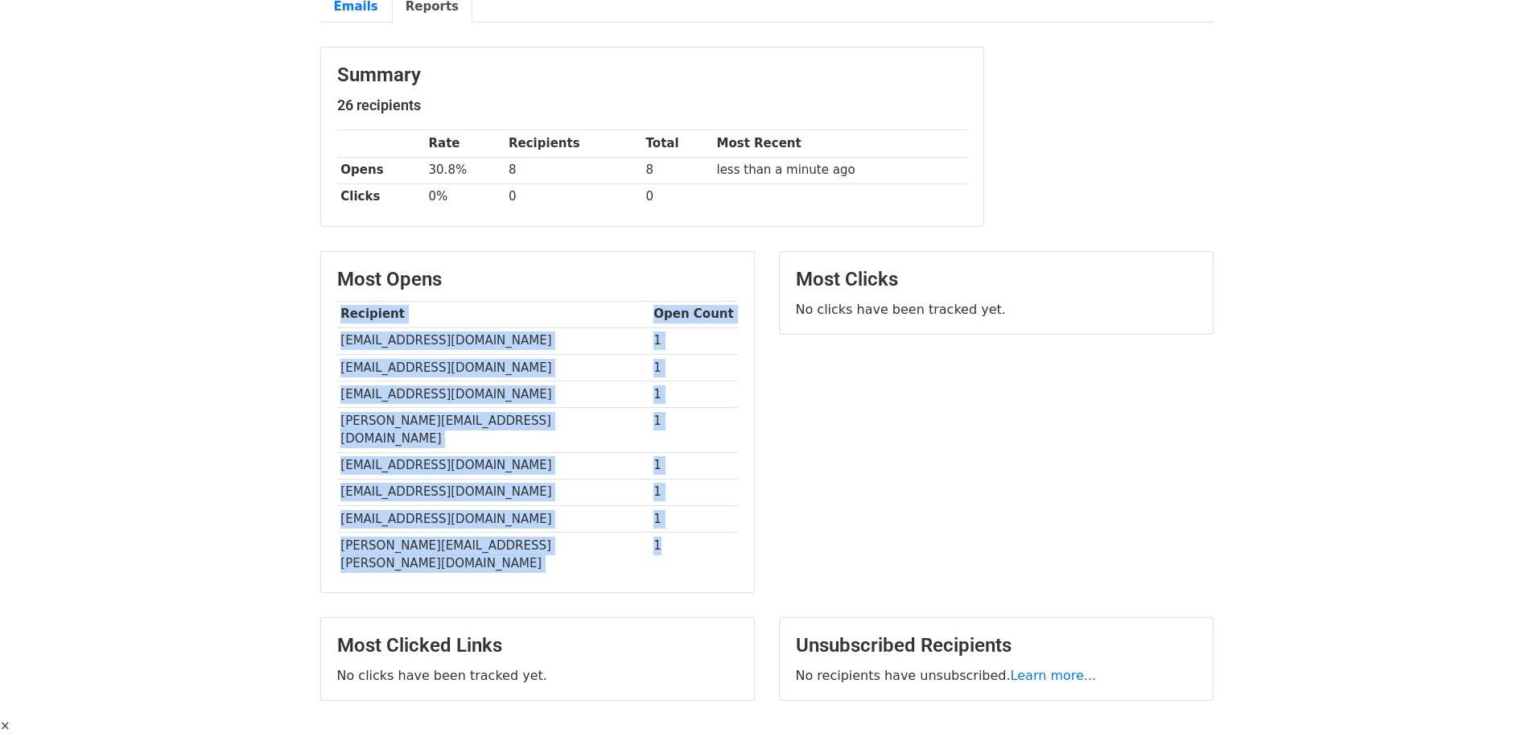
drag, startPoint x: 333, startPoint y: 314, endPoint x: 665, endPoint y: 538, distance: 401.0
click at [665, 538] on div "Most Opens Recipient Open Count cmarqs2@gmail.com 1 cmdrios@gmail.com 1 connorh…" at bounding box center [537, 422] width 433 height 341
copy div "Recipient Open Count cmarqs2@gmail.com 1 cmdrios@gmail.com 1 connorhenson2005@g…"
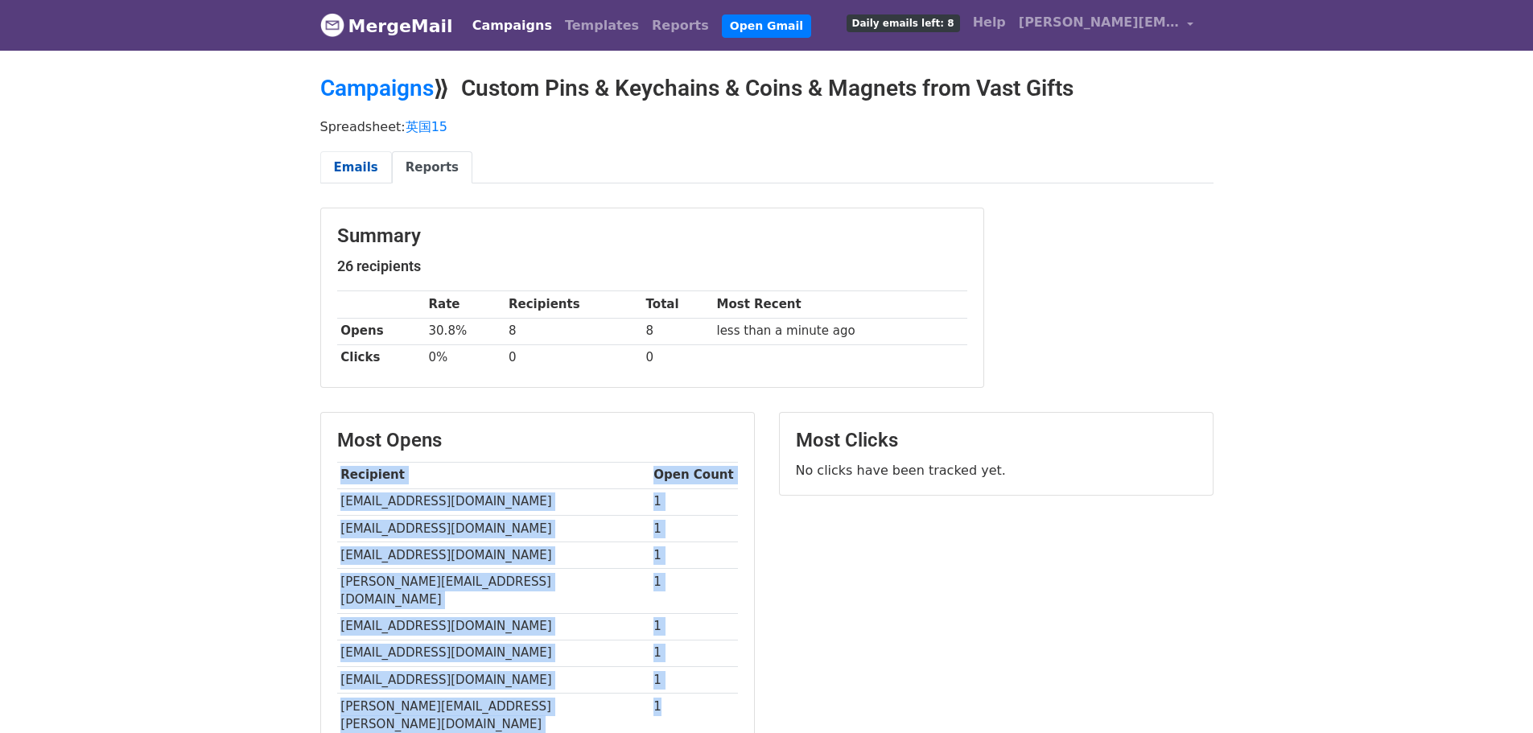
click at [354, 172] on link "Emails" at bounding box center [356, 167] width 72 height 33
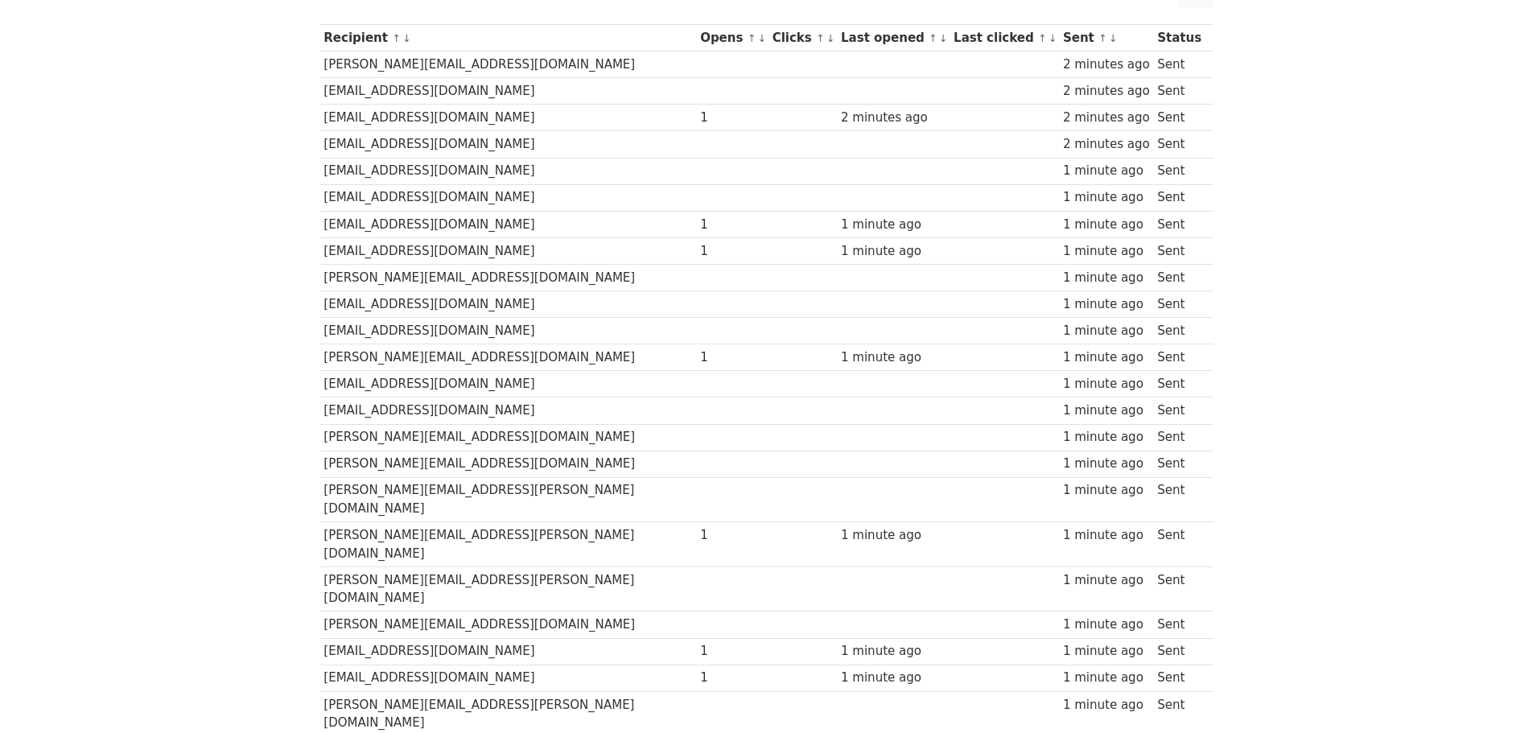
scroll to position [48, 0]
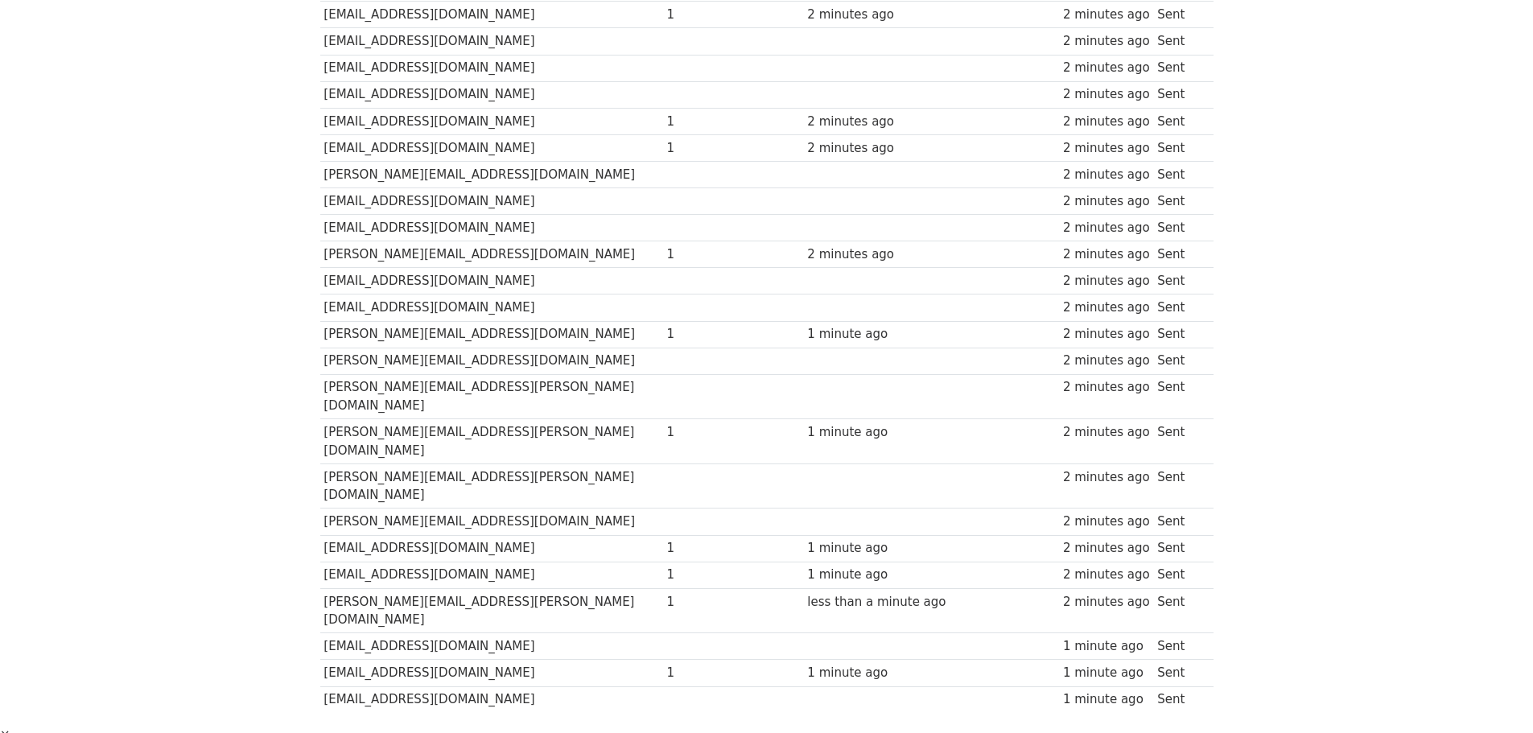
scroll to position [322, 0]
